Goal: Transaction & Acquisition: Purchase product/service

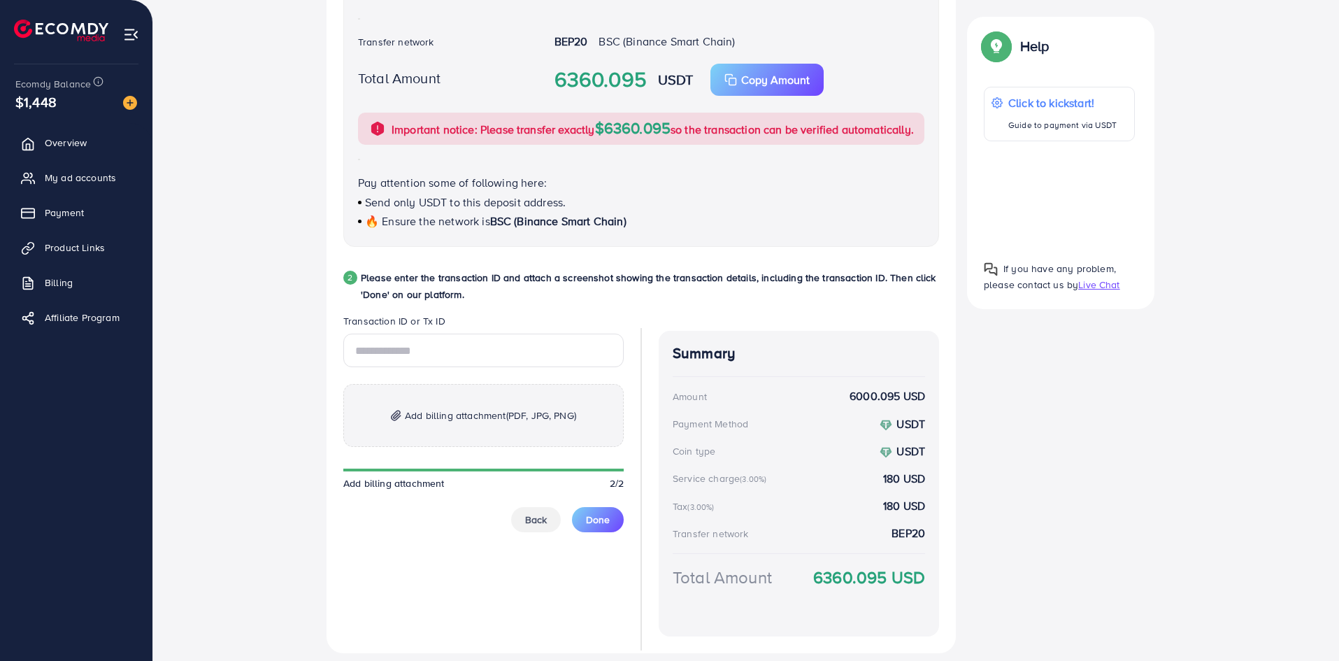
scroll to position [538, 0]
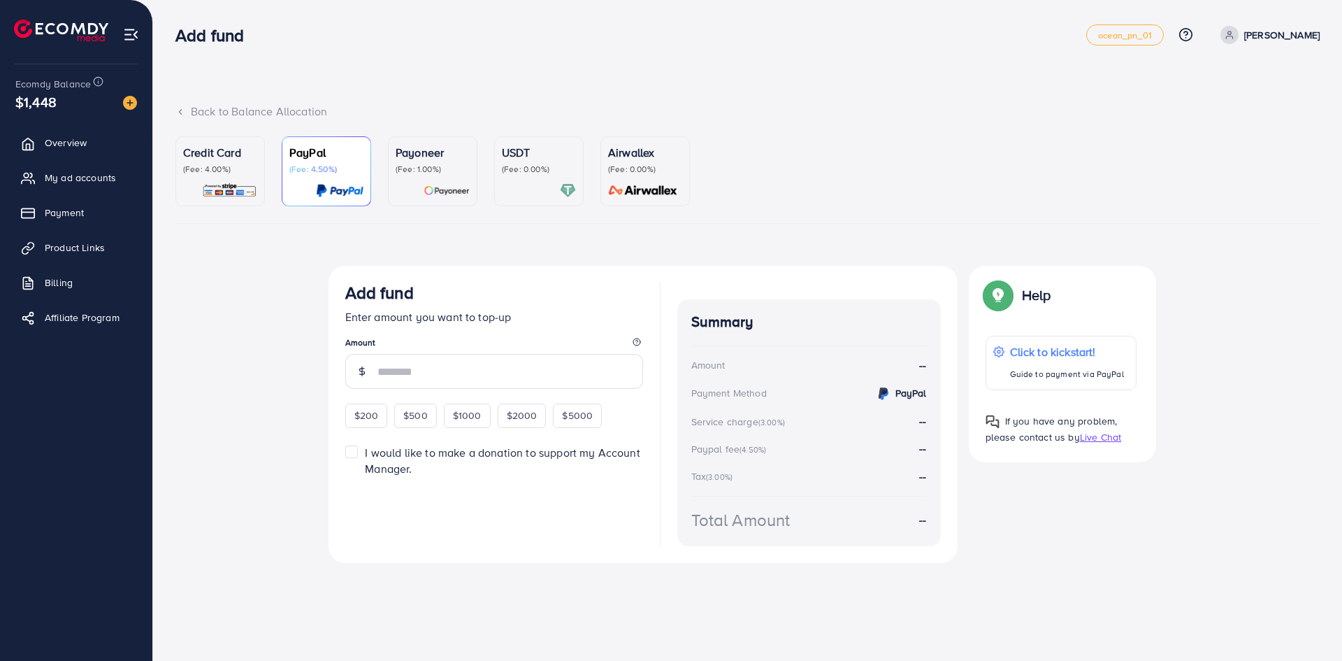
click at [521, 154] on p "USDT" at bounding box center [539, 152] width 74 height 17
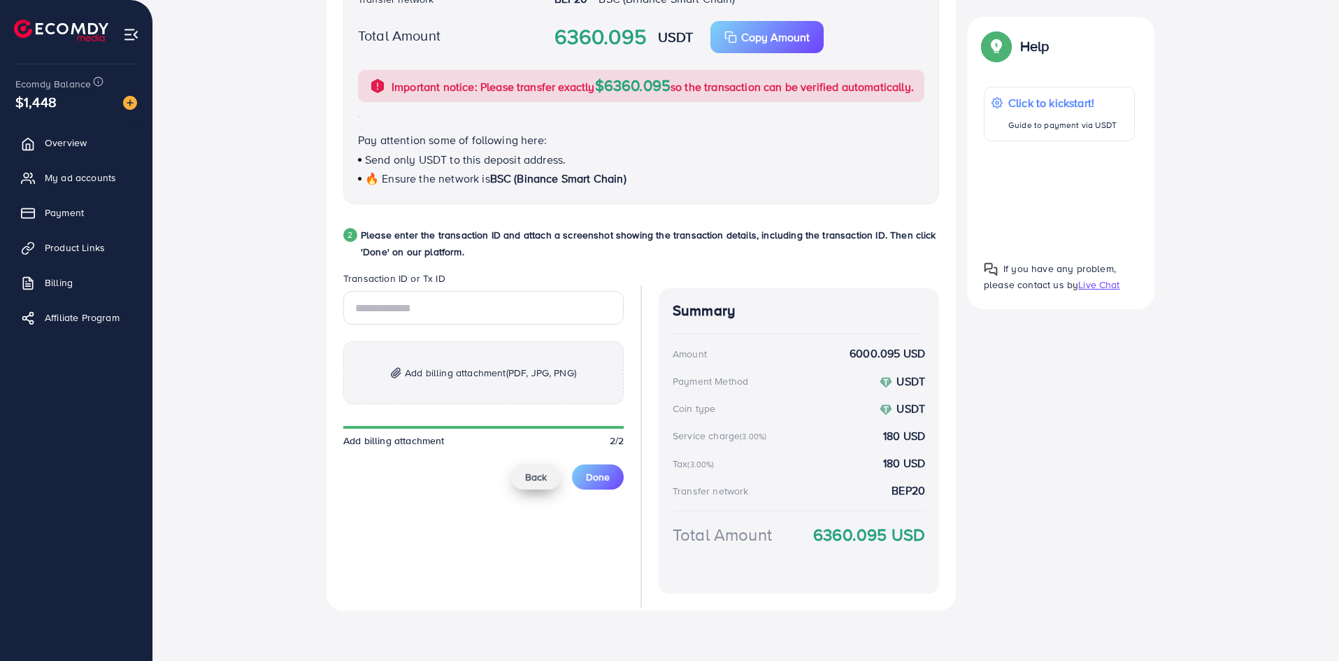
click at [534, 476] on span "Back" at bounding box center [536, 477] width 22 height 14
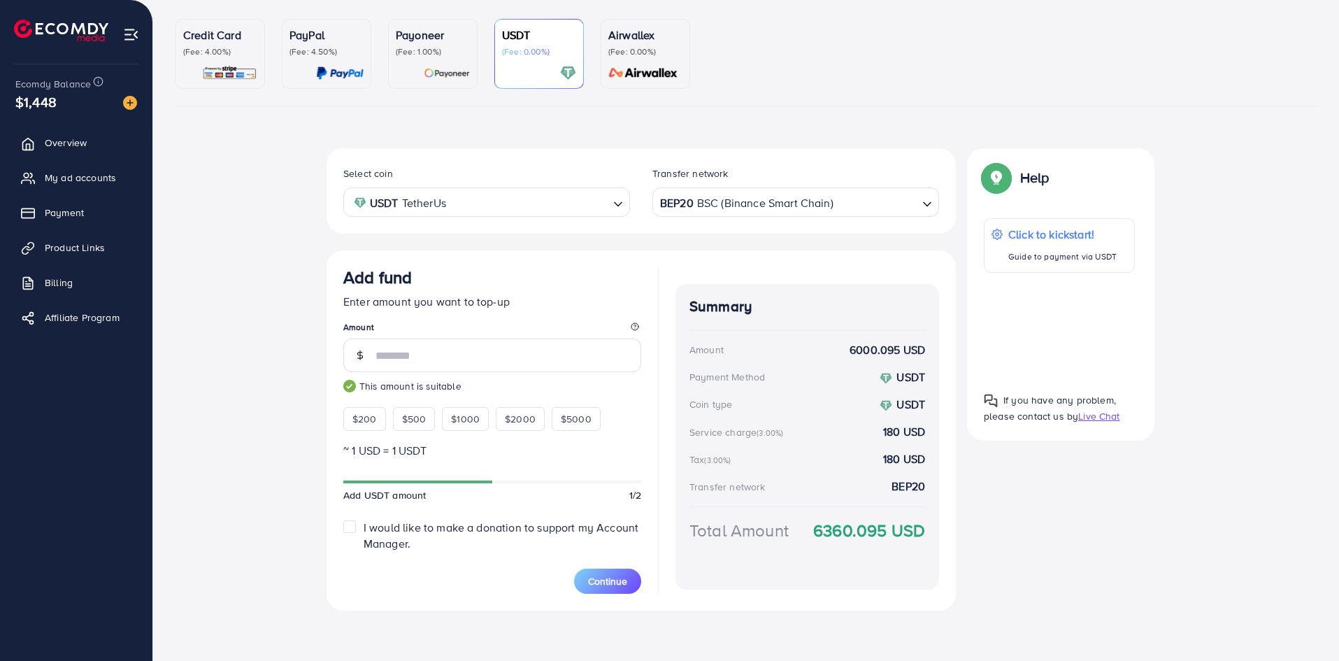
scroll to position [117, 0]
click at [742, 205] on div "BEP20 BSC (Binance Smart Chain)" at bounding box center [787, 201] width 261 height 24
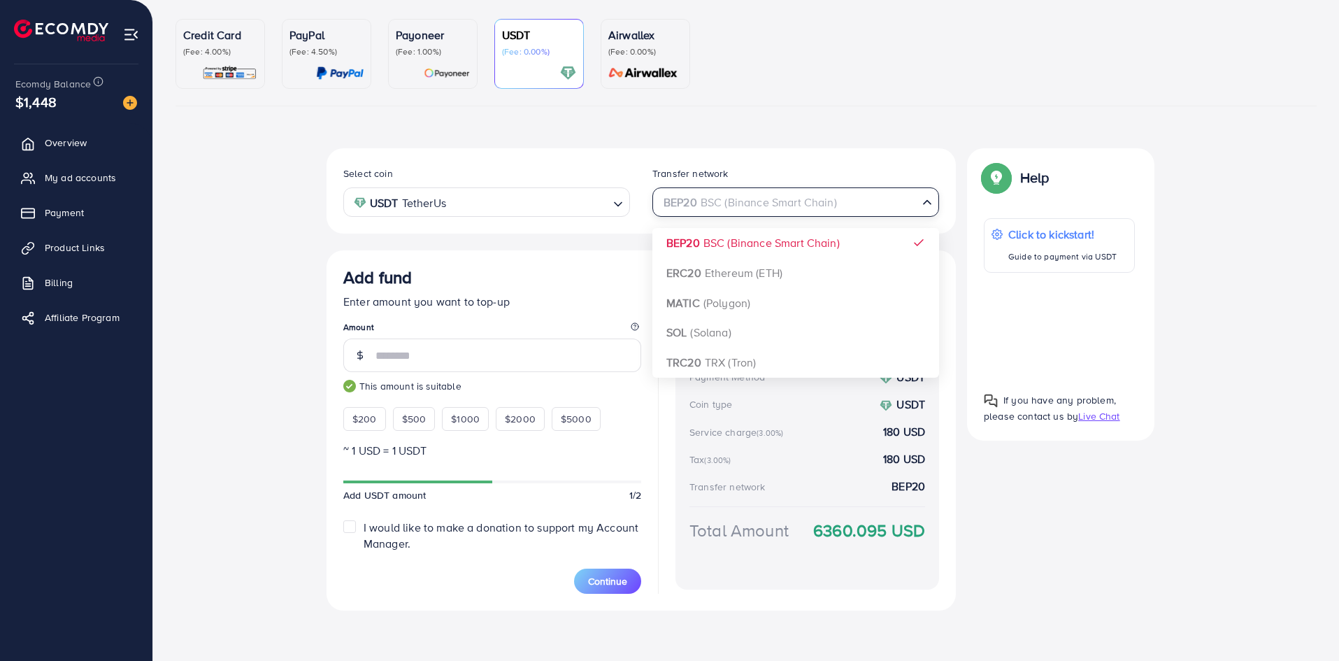
click at [415, 206] on div "USDT TetherUs" at bounding box center [478, 201] width 261 height 24
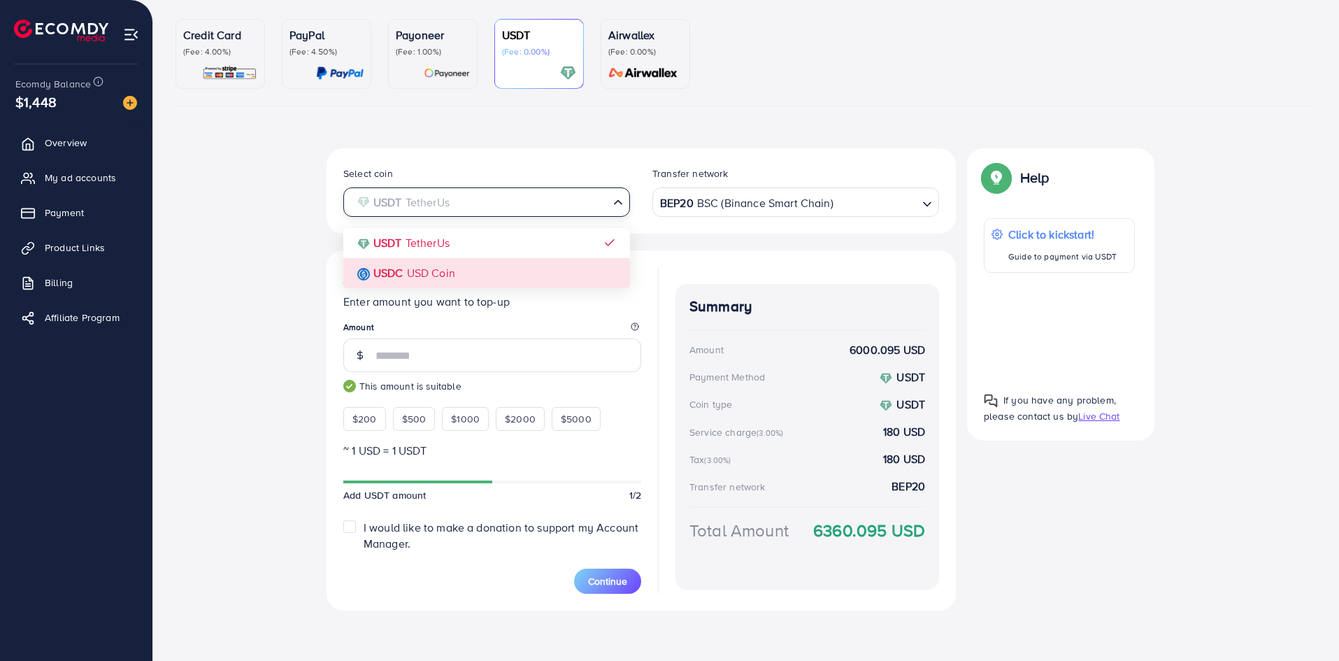
click at [384, 271] on div "Select coin USDT TetherUs Loading... USDT TetherUs USDC USD Coin Transfer netwo…" at bounding box center [640, 379] width 629 height 462
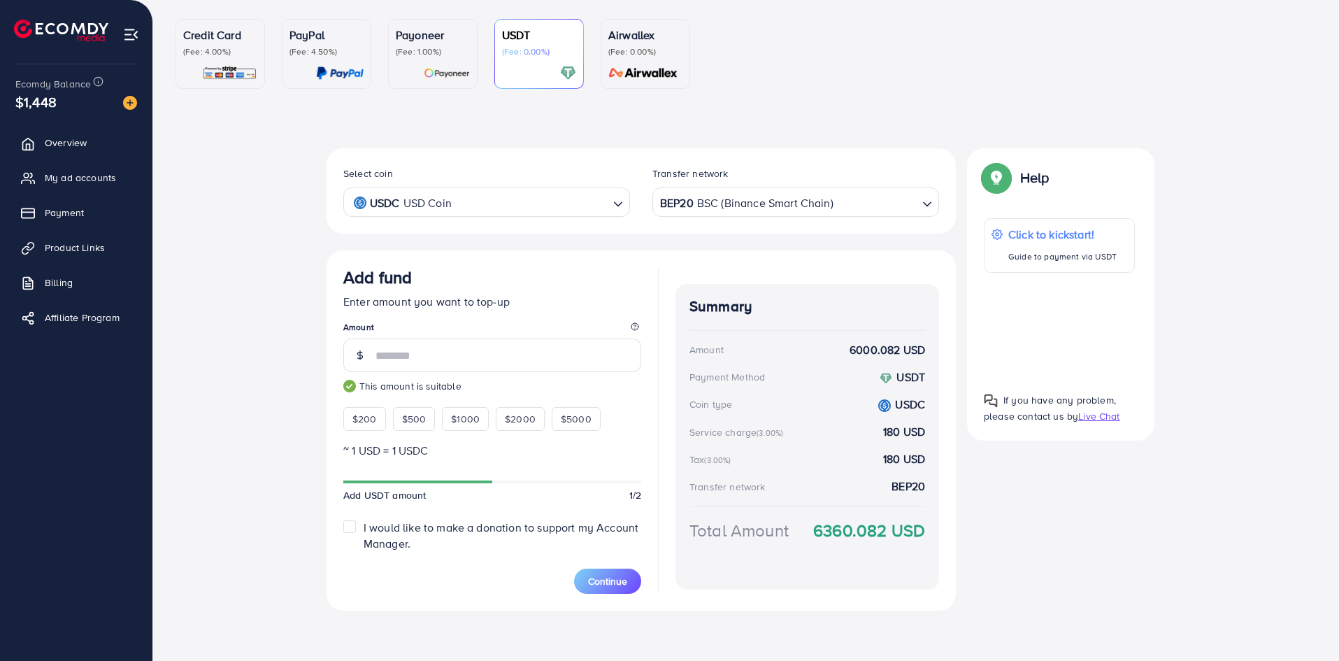
click at [415, 199] on div "USDC USD Coin" at bounding box center [478, 201] width 261 height 24
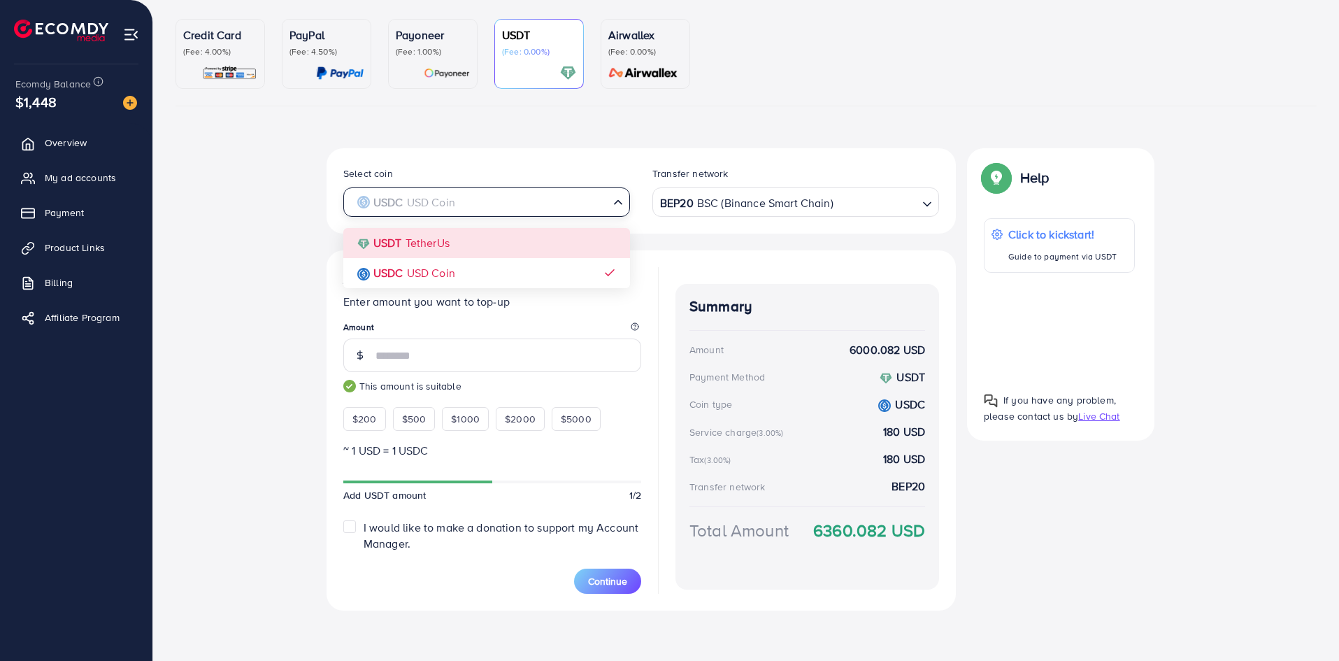
click at [424, 246] on div "Select coin USDC USD Coin Loading... USDT TetherUs USDC USD Coin Transfer netwo…" at bounding box center [640, 379] width 629 height 462
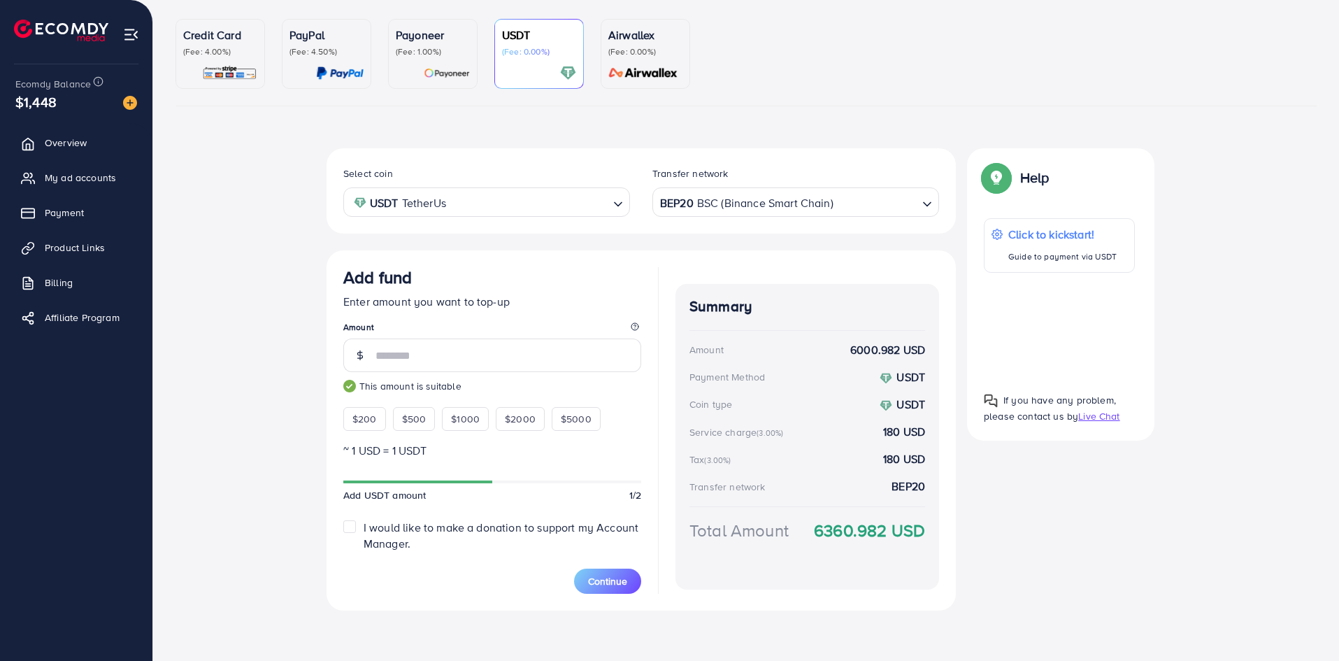
click at [403, 209] on div "USDT TetherUs" at bounding box center [478, 201] width 261 height 24
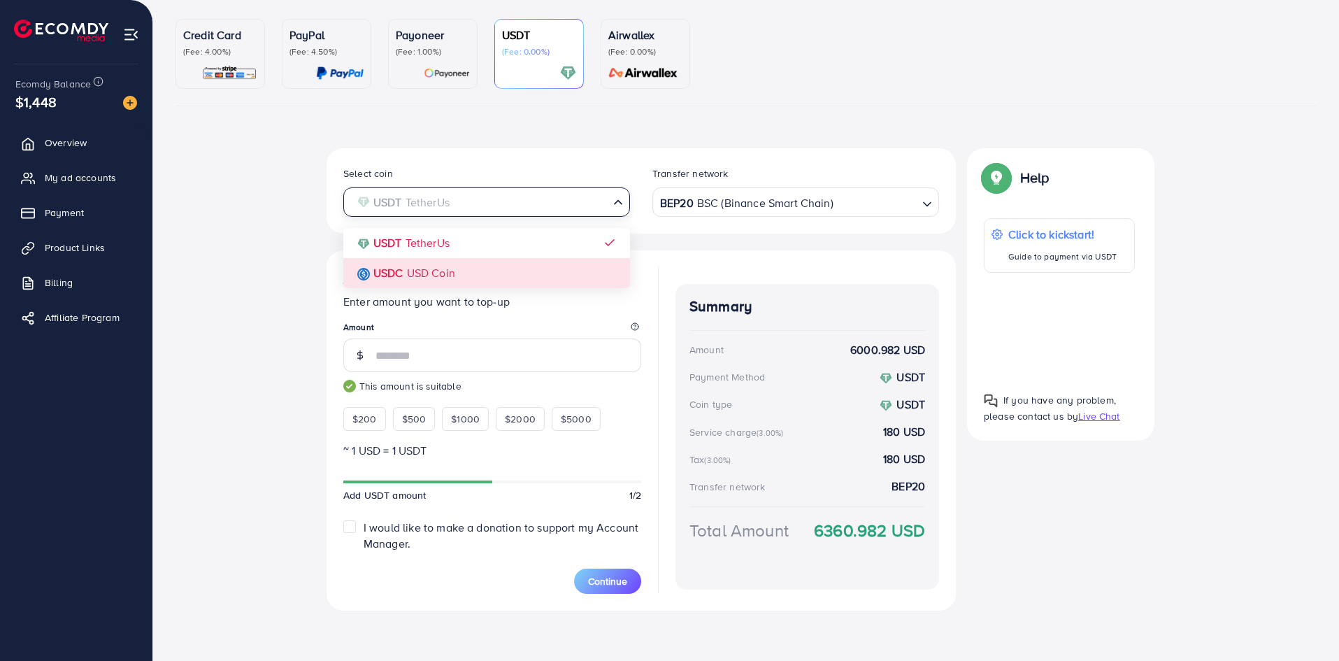
click at [412, 262] on div "Select coin USDT TetherUs Loading... USDT TetherUs USDC USD Coin Transfer netwo…" at bounding box center [640, 379] width 629 height 462
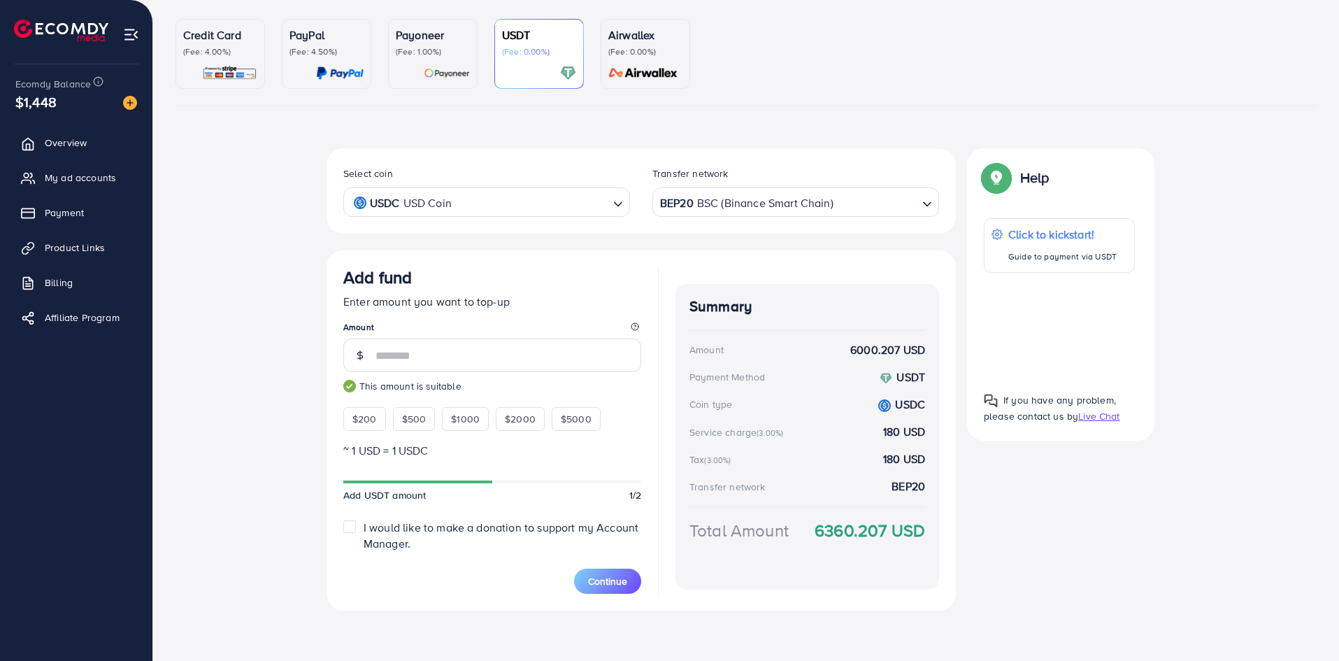
click at [826, 185] on div "Transfer network" at bounding box center [795, 176] width 287 height 21
click at [826, 192] on div "BEP20 BSC (Binance Smart Chain)" at bounding box center [787, 201] width 261 height 24
click at [784, 150] on div "Select coin USDC USD Coin Loading... Transfer network BEP20 BSC (Binance Smart …" at bounding box center [640, 190] width 629 height 85
click at [390, 199] on div "USDC USD Coin" at bounding box center [478, 201] width 261 height 24
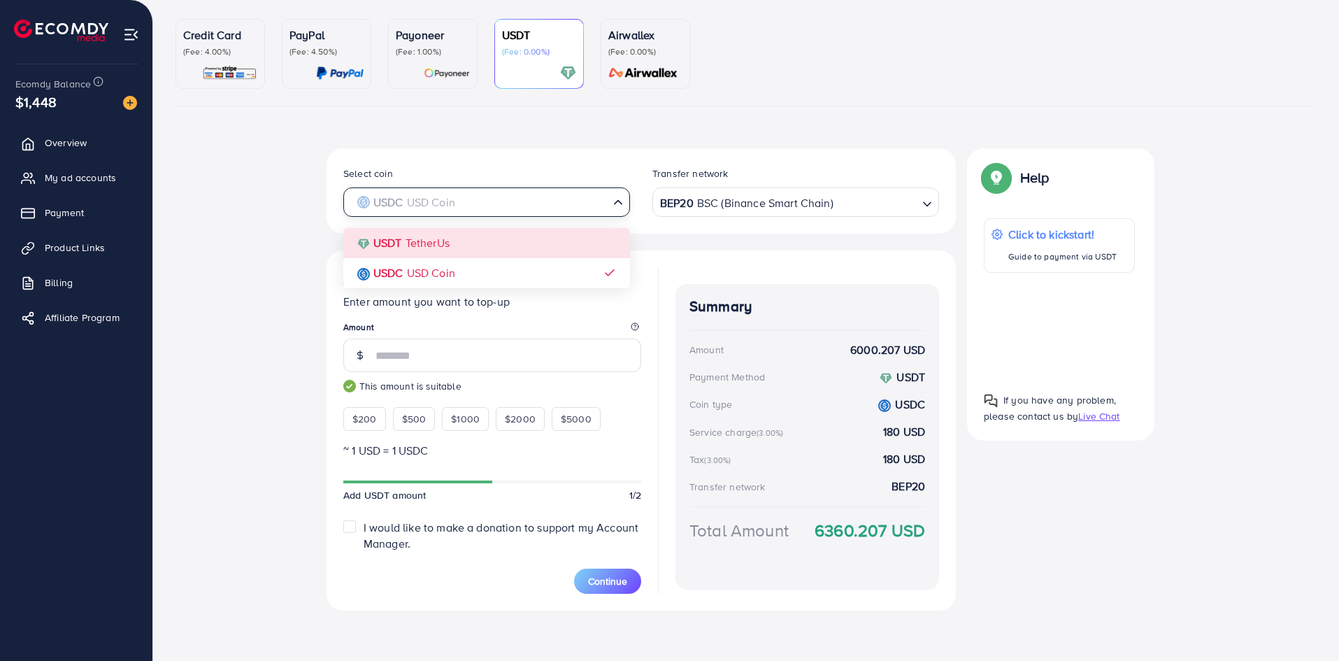
click at [405, 243] on div "Select coin USDC USD Coin Loading... USDT TetherUs USDC USD Coin Transfer netwo…" at bounding box center [640, 379] width 629 height 462
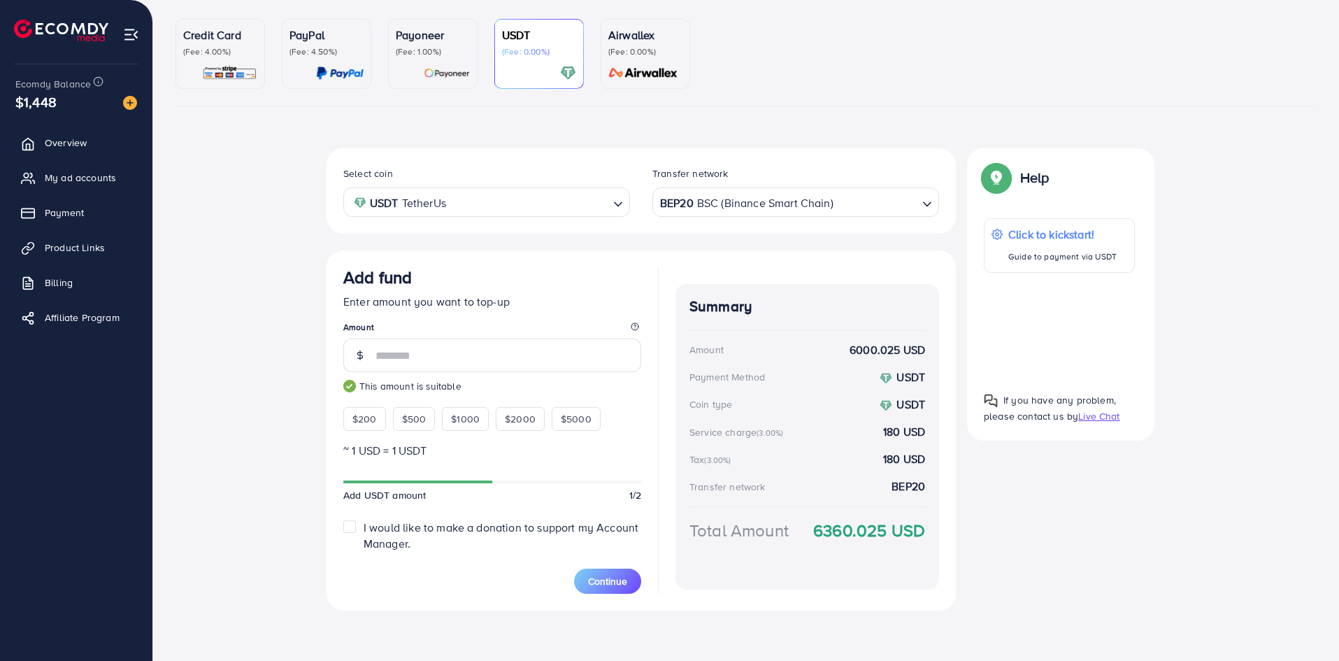
click at [734, 205] on div "BEP20 BSC (Binance Smart Chain)" at bounding box center [787, 201] width 261 height 24
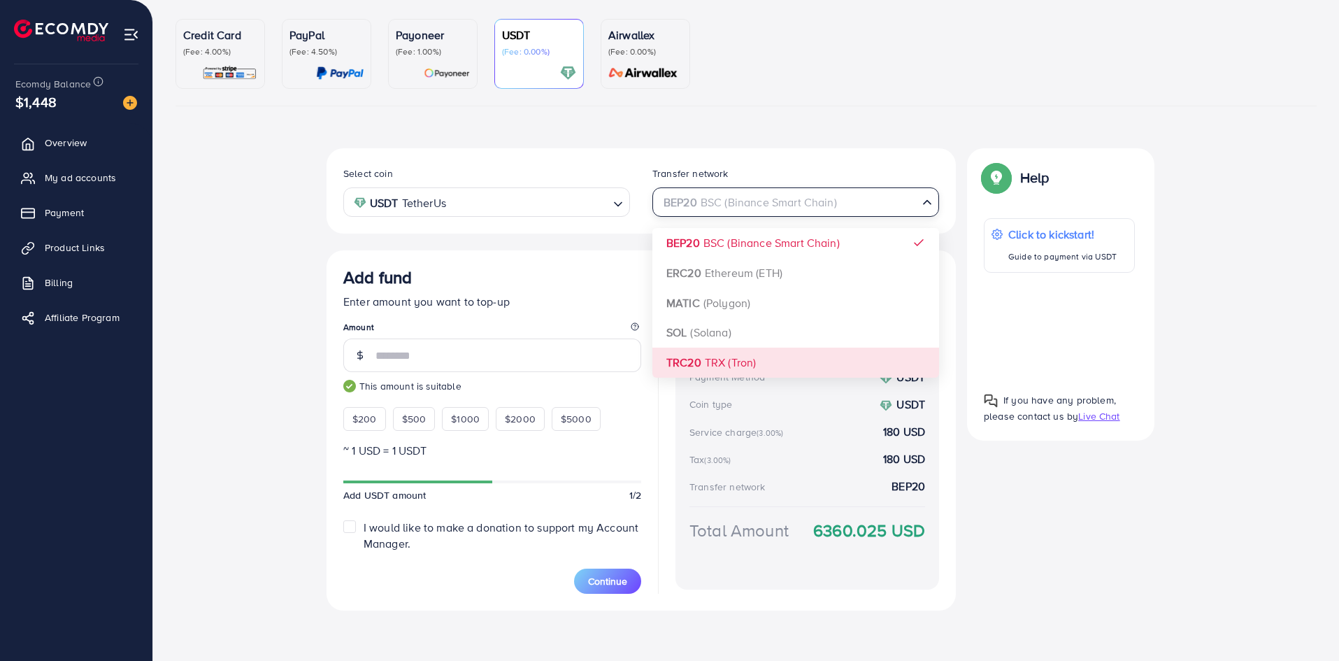
click at [733, 358] on div "Select coin USDT TetherUs Loading... Transfer network BEP20 BSC (Binance Smart …" at bounding box center [640, 379] width 629 height 462
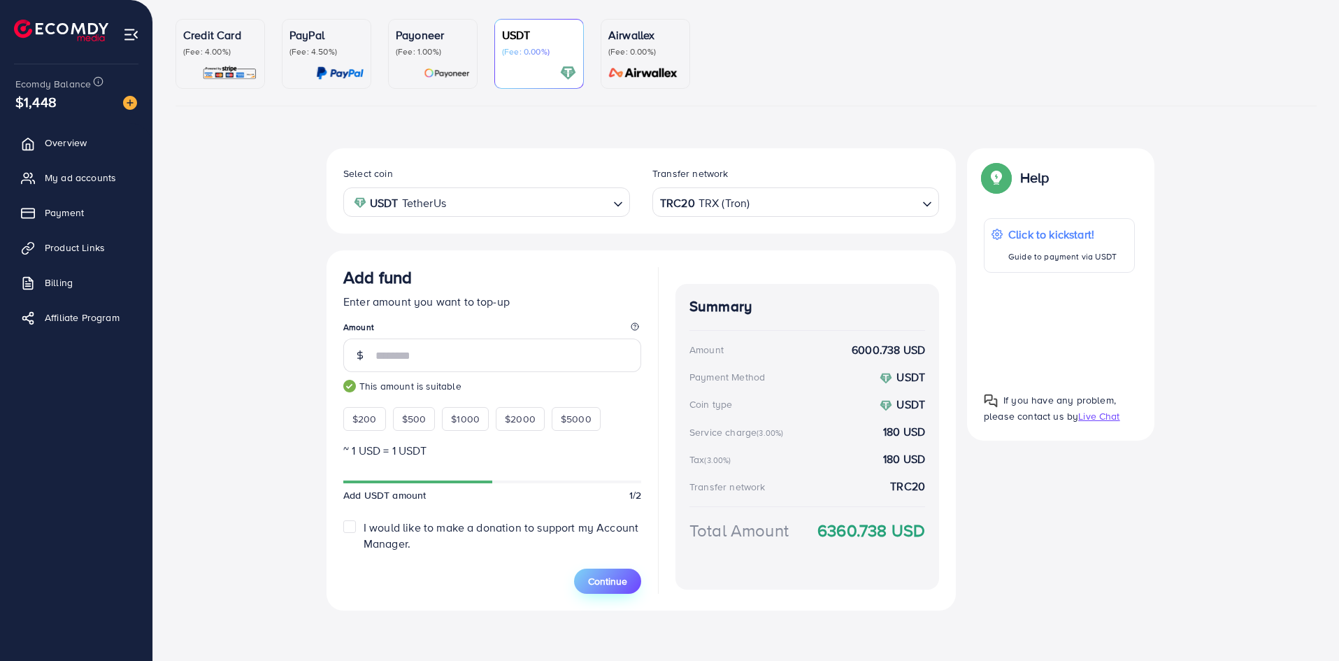
click at [612, 570] on button "Continue" at bounding box center [607, 580] width 67 height 25
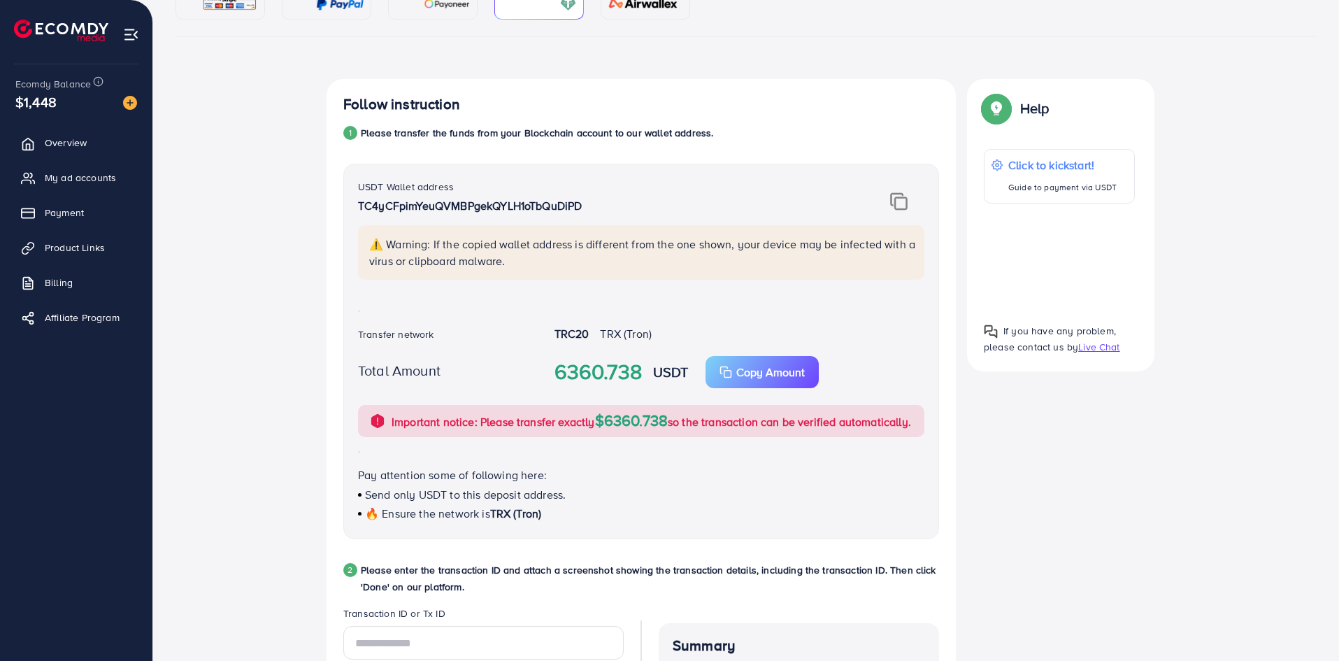
scroll to position [187, 0]
drag, startPoint x: 493, startPoint y: 210, endPoint x: 350, endPoint y: 185, distance: 145.5
click at [357, 189] on div "USDT Wallet address TC4yCFpimYeuQVMBPgekQYLH1oTbQuDiPD" at bounding box center [592, 201] width 491 height 47
copy div "USDT Wallet address TC4yCFpimYeuQVMBPgekQYLH1oTbQuDiPD"
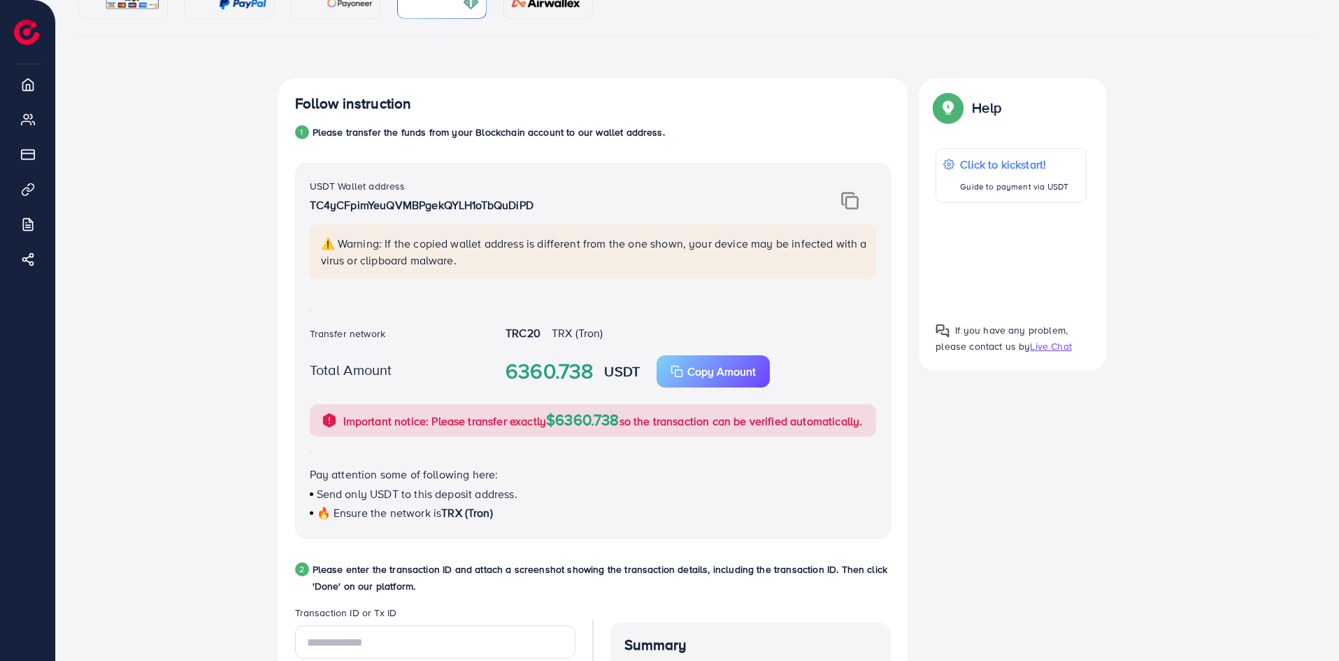
click at [849, 202] on img at bounding box center [849, 201] width 17 height 18
click at [688, 373] on p "Copy Amount" at bounding box center [721, 371] width 69 height 17
drag, startPoint x: 308, startPoint y: 329, endPoint x: 628, endPoint y: 329, distance: 319.4
click at [628, 328] on div "Transfer network TRC20 TRX (Tron)" at bounding box center [592, 334] width 589 height 19
copy div "Transfer network TRC20 TRX (Tron)"
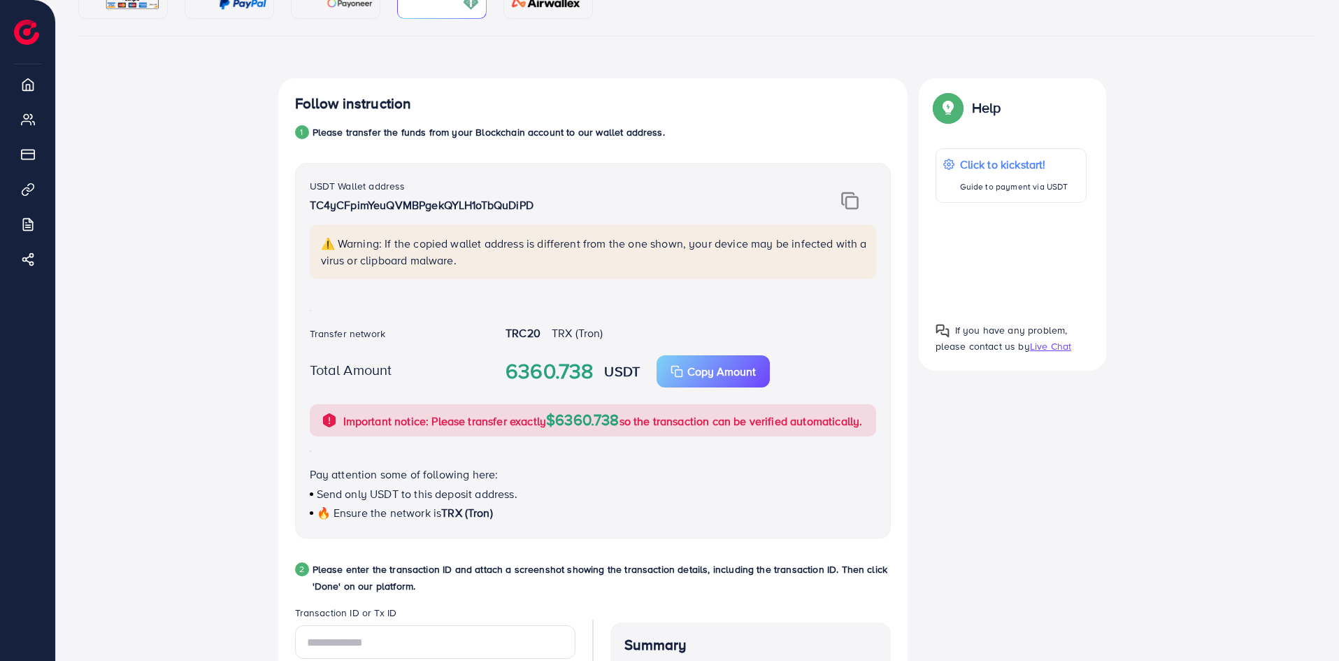
click at [235, 336] on div "Follow instruction 1 Please transfer the funds from your Blockchain account to …" at bounding box center [697, 516] width 1238 height 877
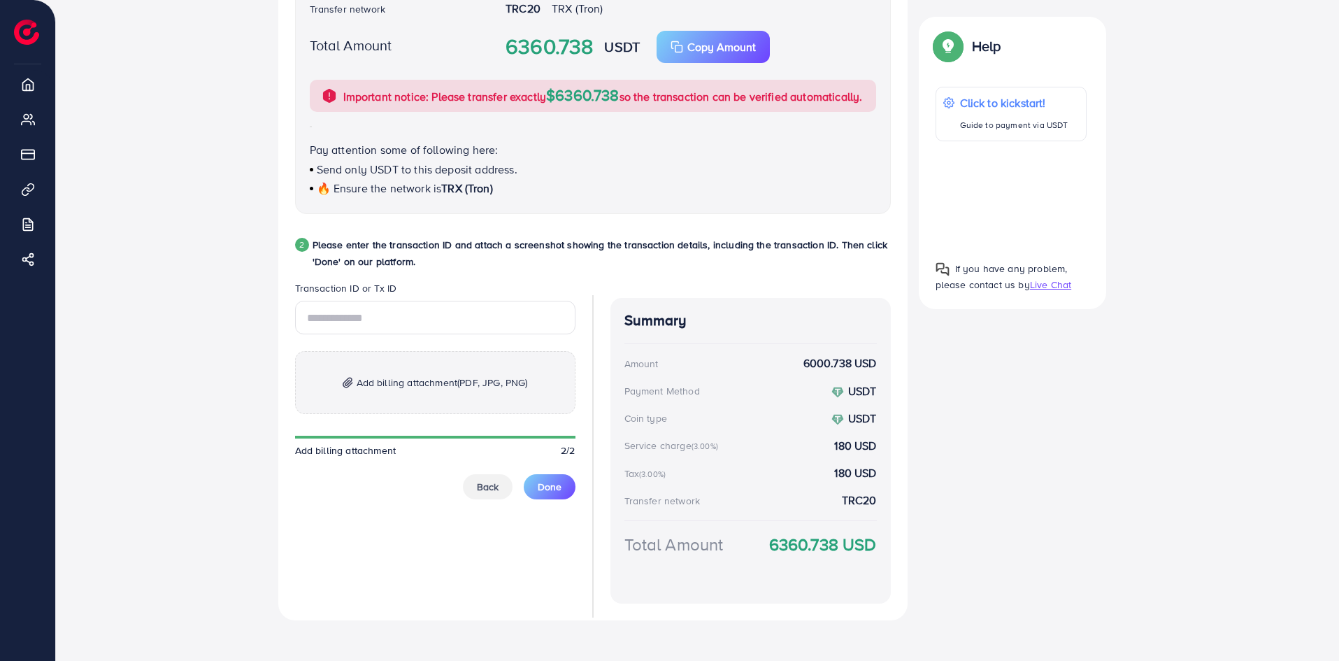
scroll to position [537, 0]
